Goal: Information Seeking & Learning: Check status

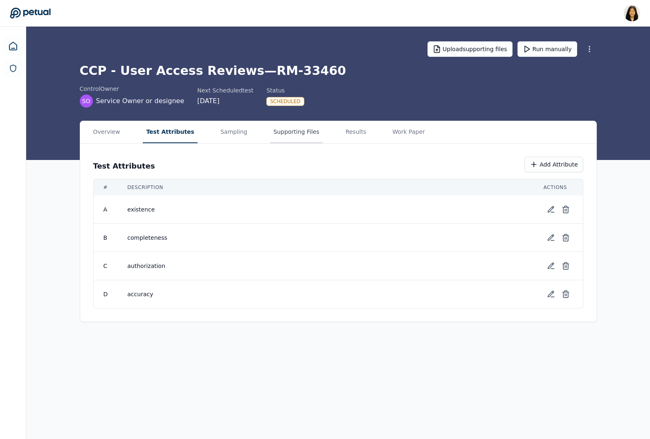
click at [270, 130] on button "Supporting Files" at bounding box center [296, 132] width 52 height 22
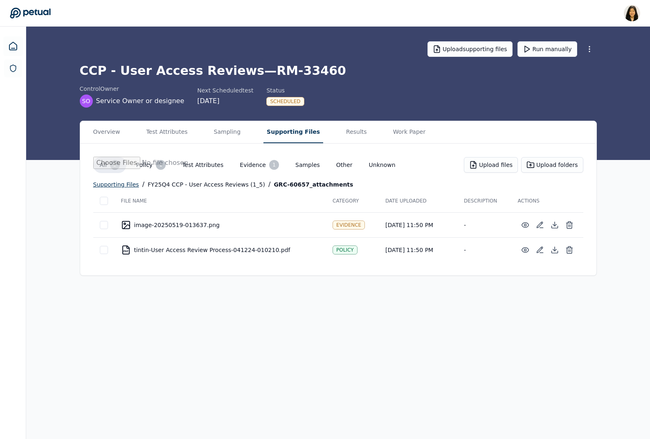
click at [106, 186] on div "supporting files" at bounding box center [116, 185] width 46 height 10
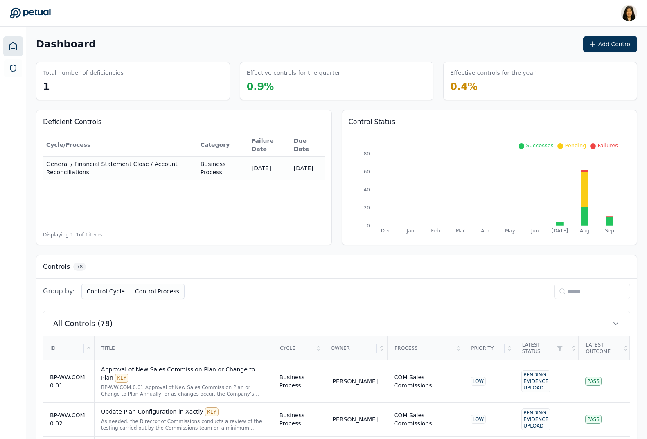
scroll to position [109, 0]
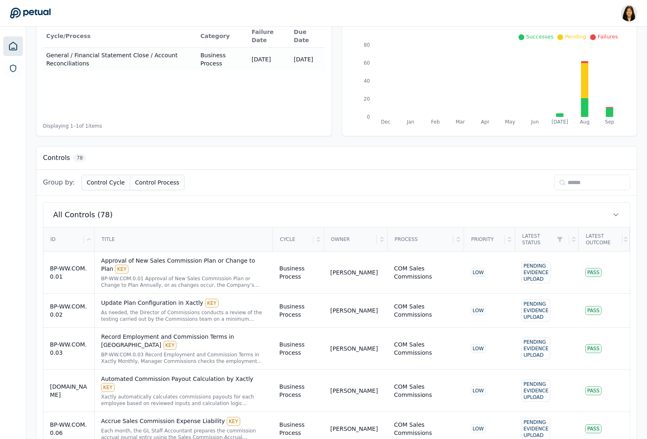
click at [572, 185] on input at bounding box center [592, 183] width 76 height 16
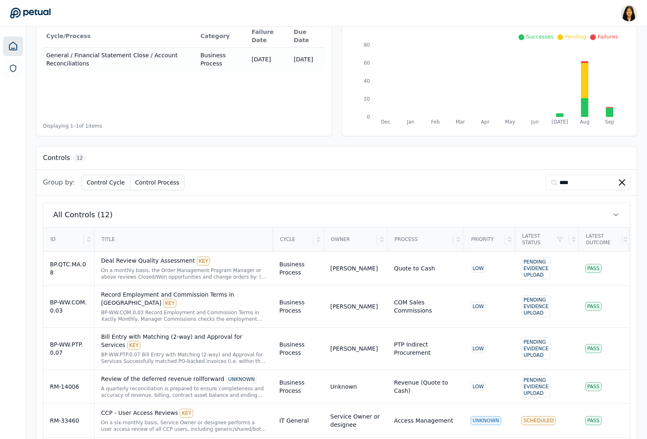
scroll to position [0, 0]
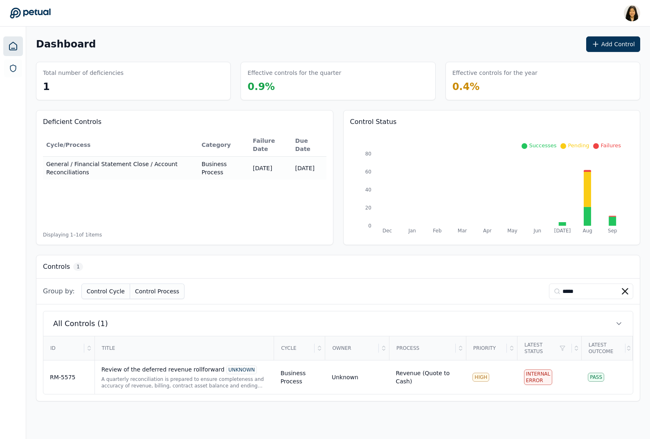
type input "*****"
click at [502, 373] on div "HIGH" at bounding box center [491, 377] width 38 height 9
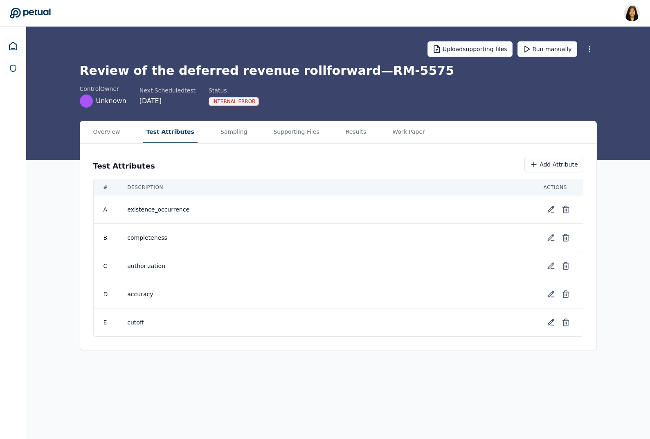
click at [169, 131] on button "Test Attributes" at bounding box center [170, 132] width 55 height 22
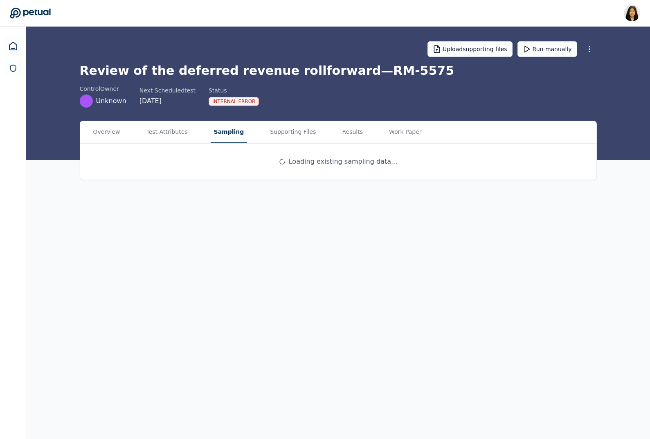
click at [221, 131] on button "Sampling" at bounding box center [229, 132] width 37 height 22
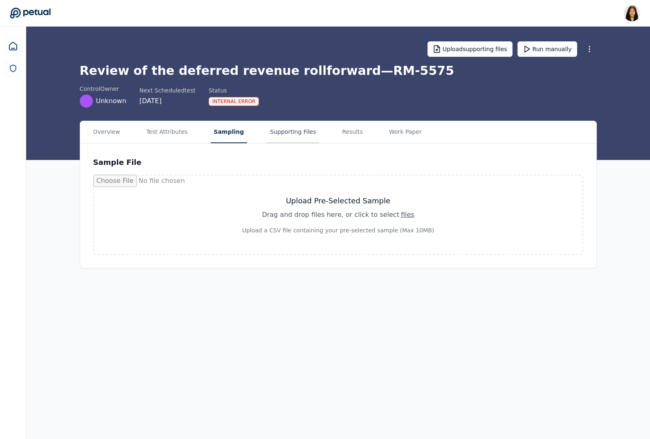
click at [273, 131] on button "Supporting Files" at bounding box center [293, 132] width 52 height 22
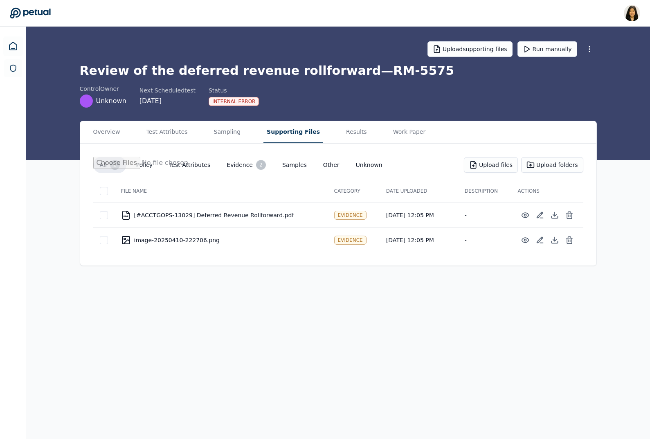
click at [324, 128] on div "Overview Test Attributes Sampling Supporting Files Results Work Paper" at bounding box center [338, 132] width 516 height 22
click at [352, 131] on button "Results" at bounding box center [356, 132] width 27 height 22
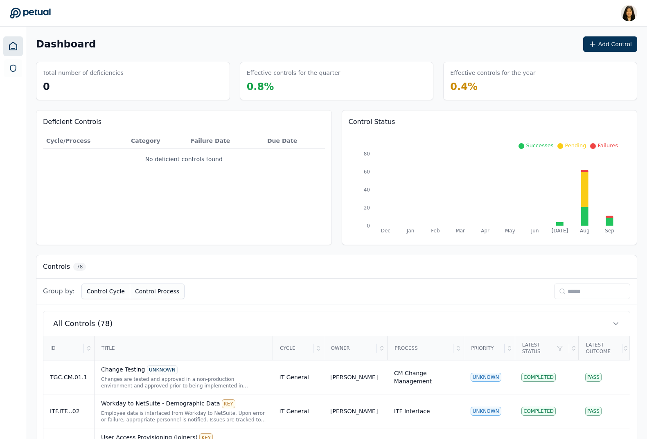
click at [581, 294] on input at bounding box center [592, 291] width 76 height 16
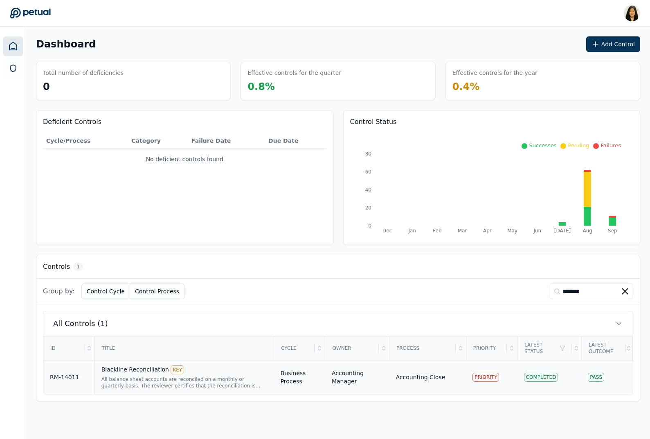
type input "********"
click at [507, 377] on div "PRIORITY" at bounding box center [491, 377] width 38 height 9
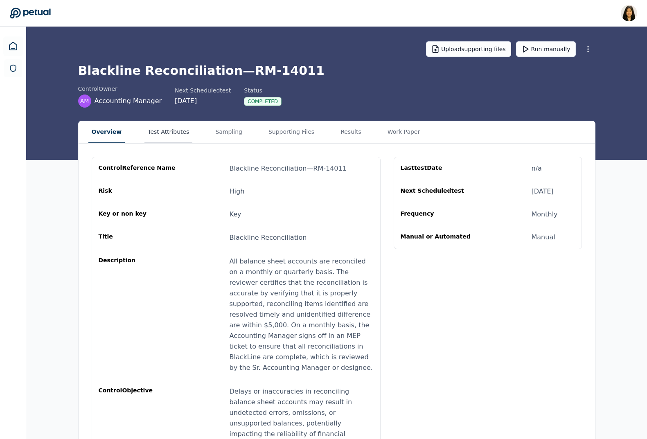
click at [165, 130] on button "Test Attributes" at bounding box center [168, 132] width 48 height 22
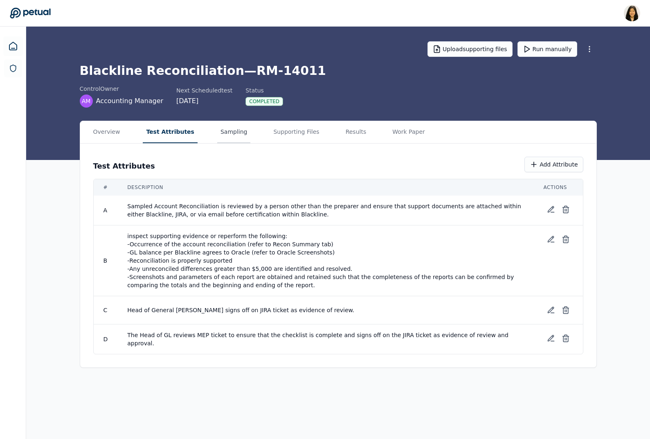
click at [229, 132] on button "Sampling" at bounding box center [234, 132] width 34 height 22
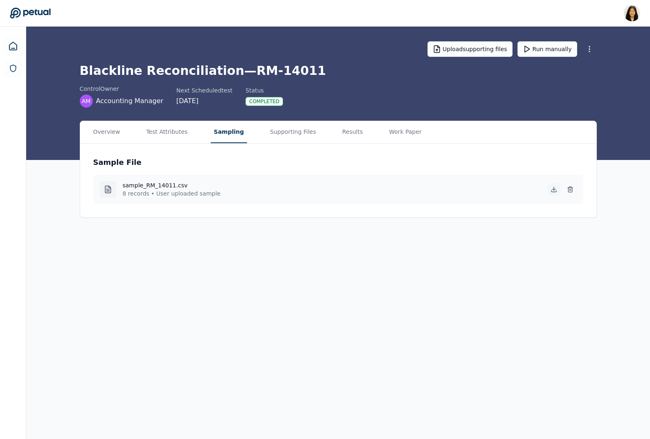
click at [552, 186] on icon at bounding box center [553, 189] width 7 height 7
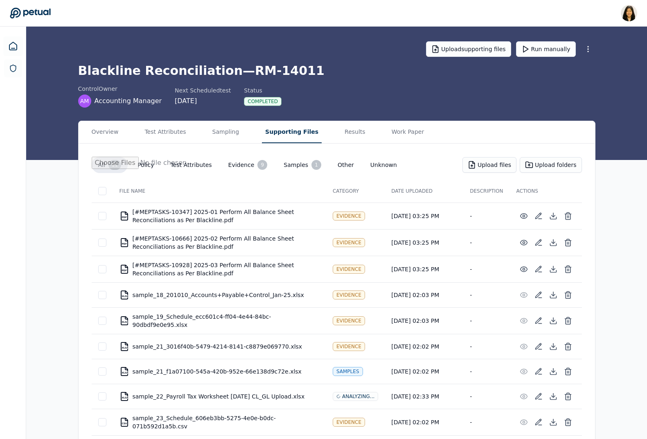
click at [284, 135] on button "Supporting Files" at bounding box center [292, 132] width 60 height 22
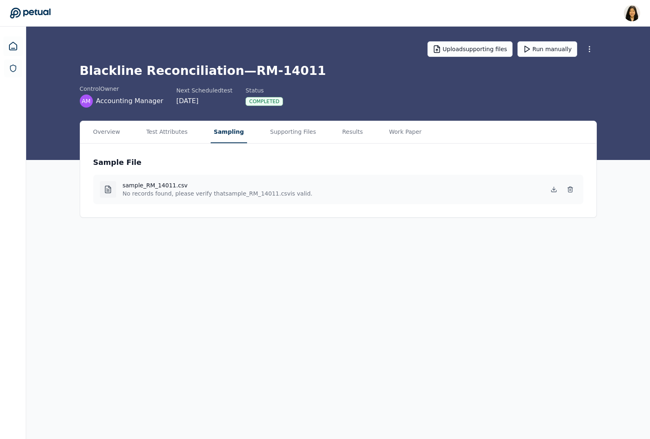
click at [223, 66] on main "Upload supporting files Run manually Blackline Reconciliation — RM-14011 contro…" at bounding box center [338, 233] width 624 height 412
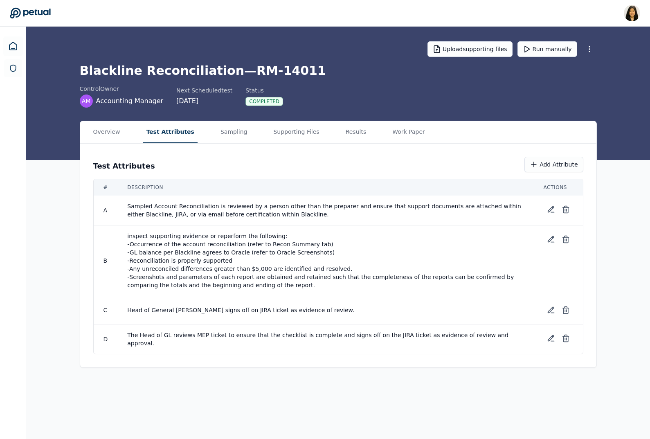
click at [176, 130] on button "Test Attributes" at bounding box center [170, 132] width 55 height 22
click at [137, 308] on span "Head of General [PERSON_NAME] signs off on JIRA ticket as evidence of review." at bounding box center [325, 310] width 396 height 8
copy tr "Head of General [PERSON_NAME] signs off on JIRA ticket as evidence of review."
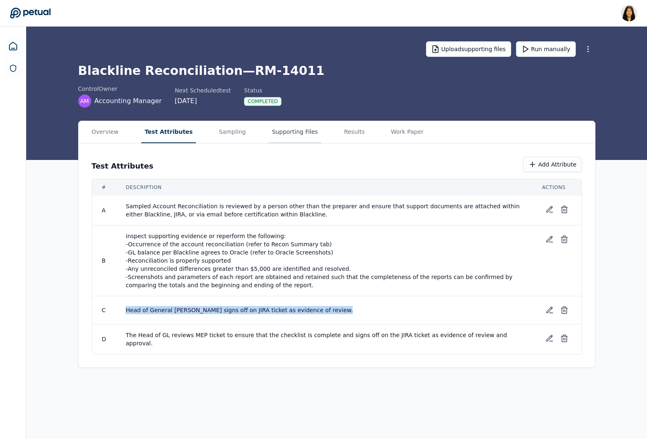
click at [289, 130] on button "Supporting Files" at bounding box center [294, 132] width 52 height 22
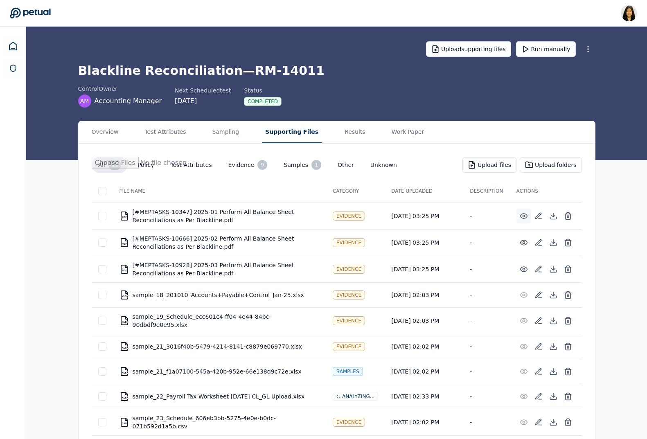
click at [525, 216] on icon at bounding box center [523, 216] width 8 height 8
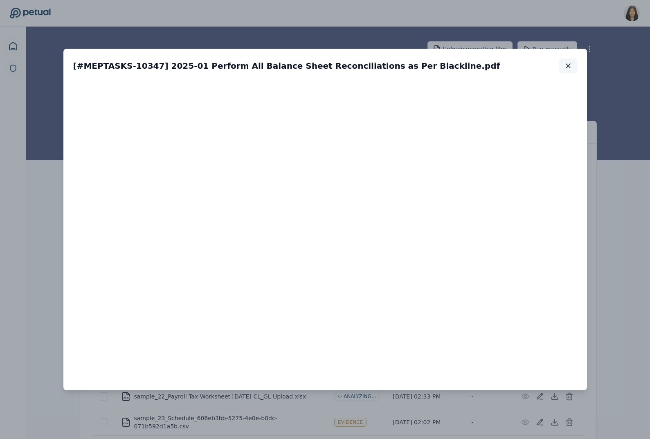
click at [567, 64] on icon "button" at bounding box center [568, 66] width 8 height 8
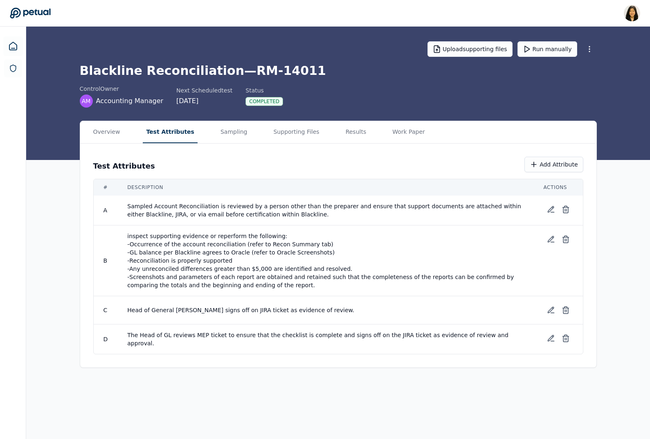
click at [178, 129] on button "Test Attributes" at bounding box center [170, 132] width 55 height 22
click at [190, 201] on td "Sampled Account Reconciliation is reviewed by a person other than the preparer …" at bounding box center [325, 210] width 416 height 30
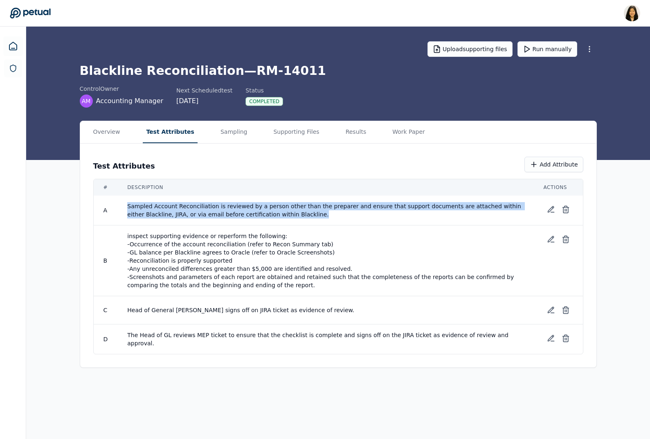
click at [190, 201] on td "Sampled Account Reconciliation is reviewed by a person other than the preparer …" at bounding box center [325, 210] width 416 height 30
copy tr "Sampled Account Reconciliation is reviewed by a person other than the preparer …"
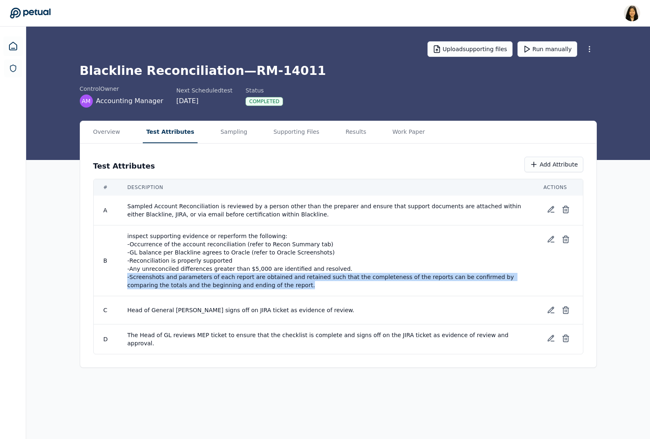
drag, startPoint x: 273, startPoint y: 285, endPoint x: 126, endPoint y: 273, distance: 147.7
click at [126, 273] on td "inspect supporting evidence or reperform the following: -Occurrence of the acco…" at bounding box center [325, 260] width 416 height 71
click at [265, 273] on span "inspect supporting evidence or reperform the following: -Occurrence of the acco…" at bounding box center [325, 260] width 396 height 57
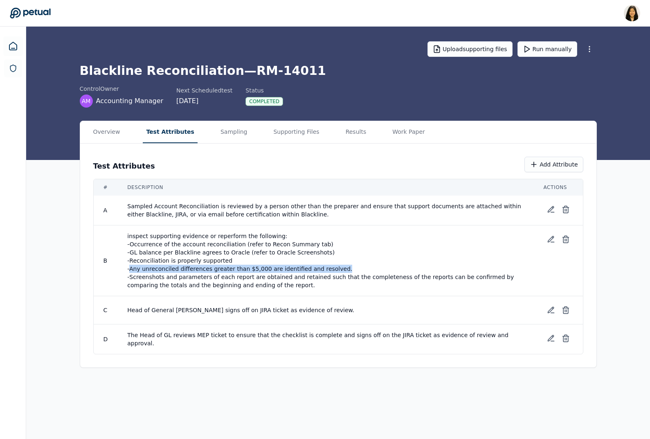
drag, startPoint x: 346, startPoint y: 267, endPoint x: 130, endPoint y: 268, distance: 215.5
click at [130, 268] on span "inspect supporting evidence or reperform the following: -Occurrence of the acco…" at bounding box center [325, 260] width 396 height 57
click at [136, 268] on span "inspect supporting evidence or reperform the following: -Occurrence of the acco…" at bounding box center [325, 260] width 396 height 57
click at [259, 267] on span "inspect supporting evidence or reperform the following: -Occurrence of the acco…" at bounding box center [325, 260] width 396 height 57
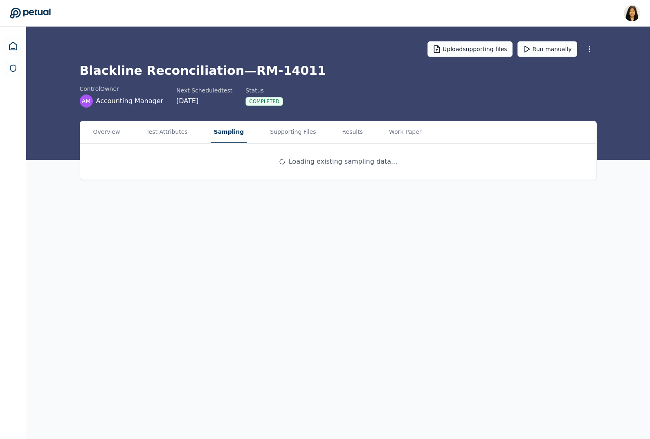
click at [229, 135] on button "Sampling" at bounding box center [229, 132] width 37 height 22
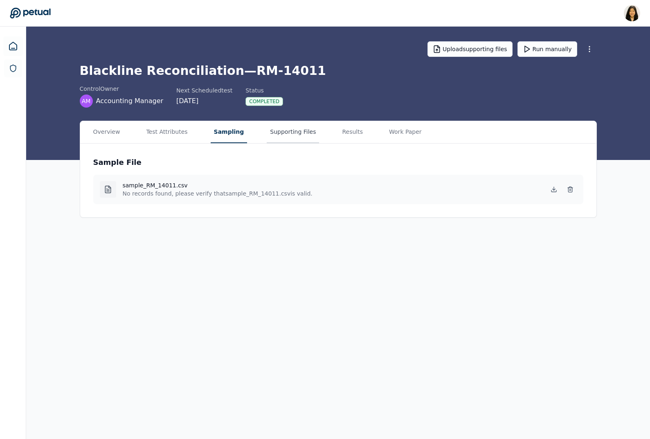
click at [287, 134] on button "Supporting Files" at bounding box center [293, 132] width 52 height 22
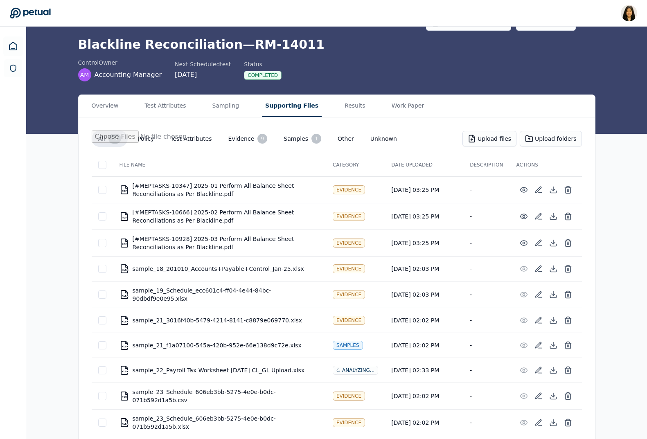
scroll to position [60, 0]
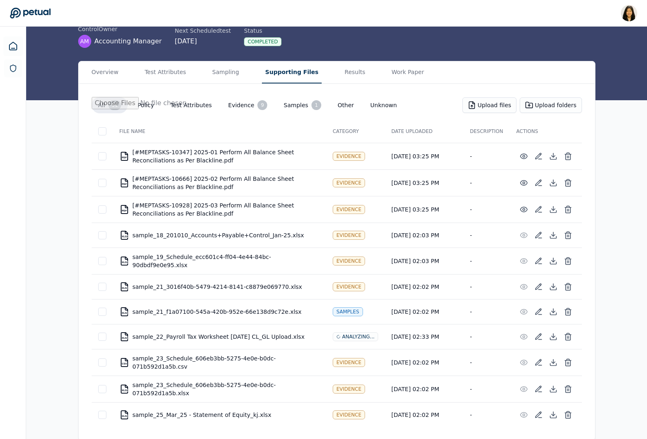
click at [237, 335] on div "XLSX sample_22_Payroll Tax Worksheet [DATE] CL_GL Upload.xlsx" at bounding box center [219, 337] width 200 height 10
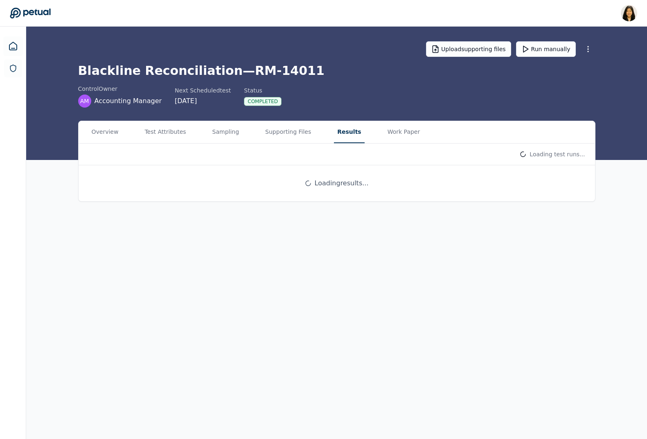
click at [338, 73] on main "Upload supporting files Run manually Blackline Reconciliation — RM-14011 contro…" at bounding box center [336, 233] width 620 height 412
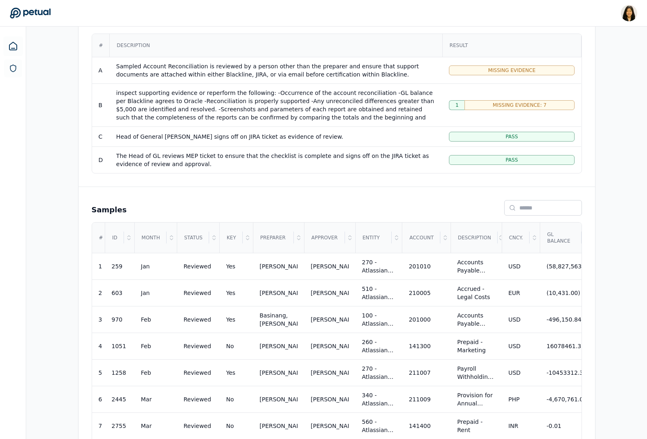
scroll to position [168, 0]
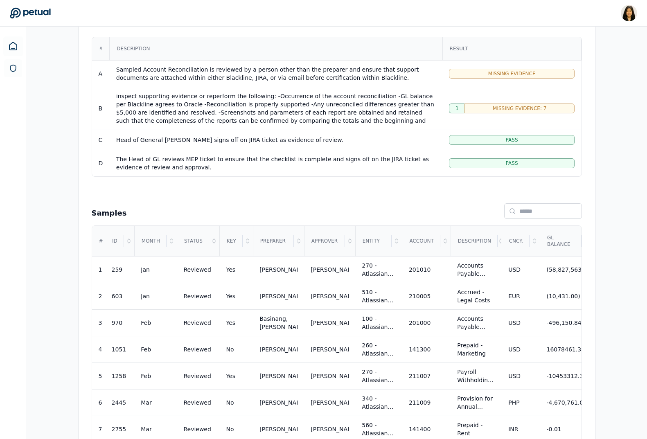
click at [172, 64] on td "Sampled Account Reconciliation is reviewed by a person other than the preparer …" at bounding box center [276, 73] width 332 height 27
click at [172, 68] on div "Sampled Account Reconciliation is reviewed by a person other than the preparer …" at bounding box center [275, 73] width 319 height 16
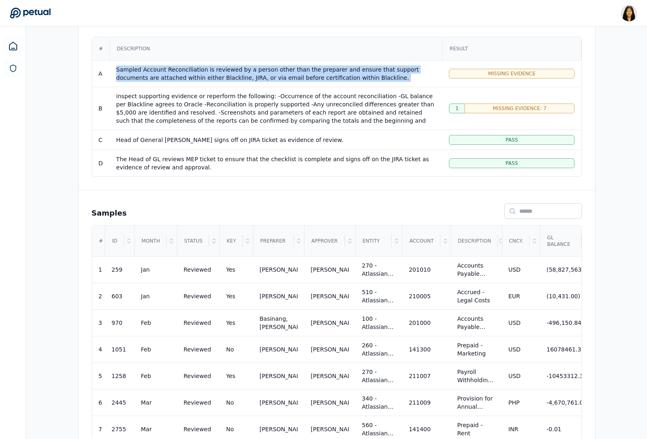
click at [172, 68] on div "Sampled Account Reconciliation is reviewed by a person other than the preparer …" at bounding box center [275, 73] width 319 height 16
copy div "Sampled Account Reconciliation is reviewed by a person other than the preparer …"
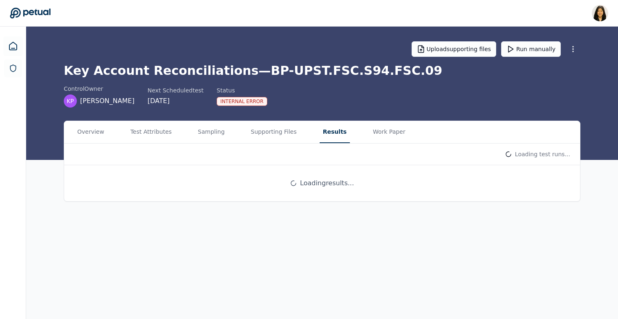
click at [321, 134] on button "Results" at bounding box center [335, 132] width 30 height 22
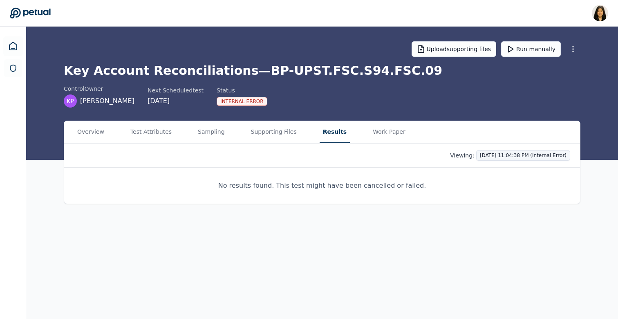
click at [545, 155] on html "Renee Park renee.park@petual.ai Sign out Upload supporting files Run manually K…" at bounding box center [309, 159] width 618 height 319
click at [532, 47] on button "Run manually" at bounding box center [531, 49] width 60 height 16
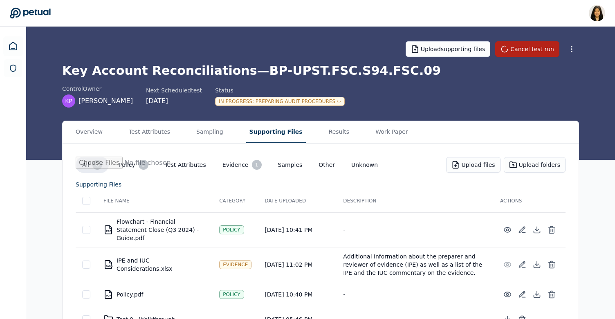
click at [284, 133] on button "Supporting Files" at bounding box center [276, 132] width 60 height 22
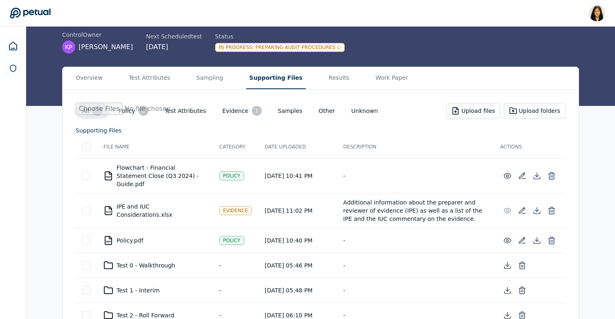
scroll to position [68, 0]
